Goal: Transaction & Acquisition: Purchase product/service

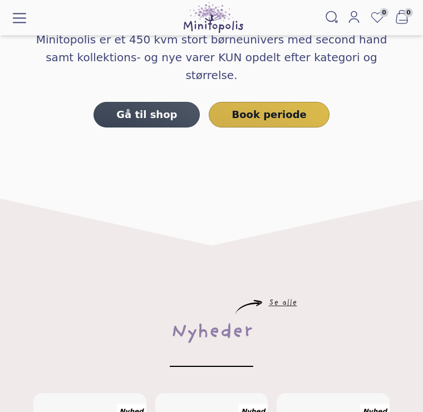
scroll to position [149, 0]
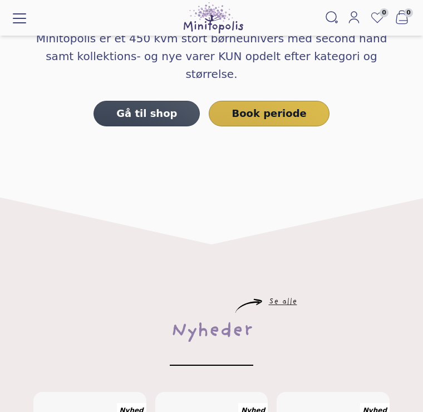
click at [191, 101] on link "Gå til shop" at bounding box center [147, 114] width 106 height 26
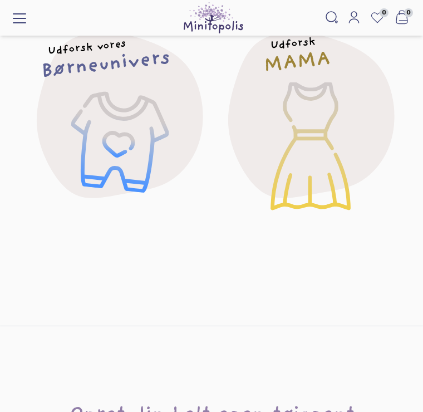
scroll to position [105, 0]
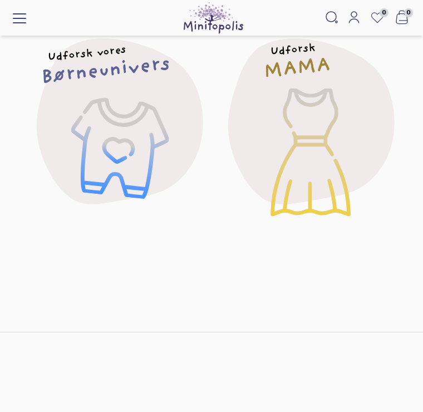
click at [140, 146] on div "Udforsk vores Børneunivers" at bounding box center [116, 120] width 221 height 221
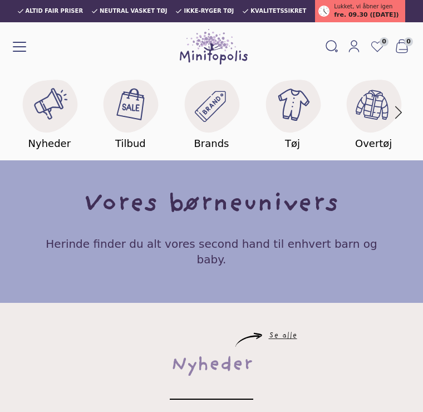
scroll to position [1, 0]
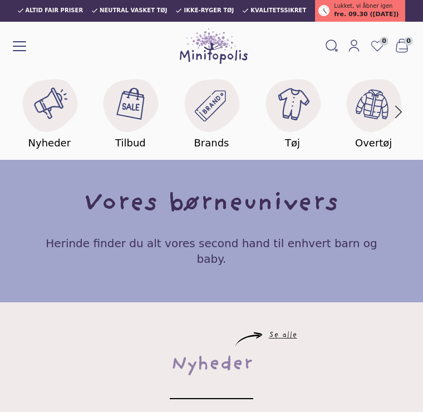
click at [59, 103] on image at bounding box center [49, 103] width 37 height 37
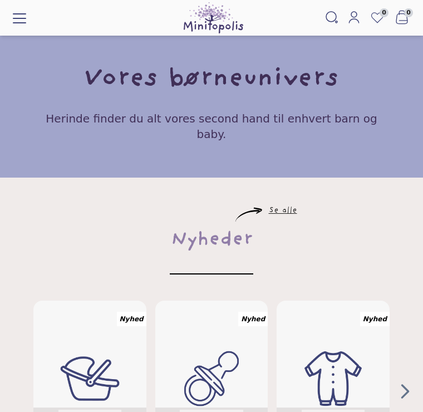
scroll to position [108, 0]
